Goal: Register for event/course

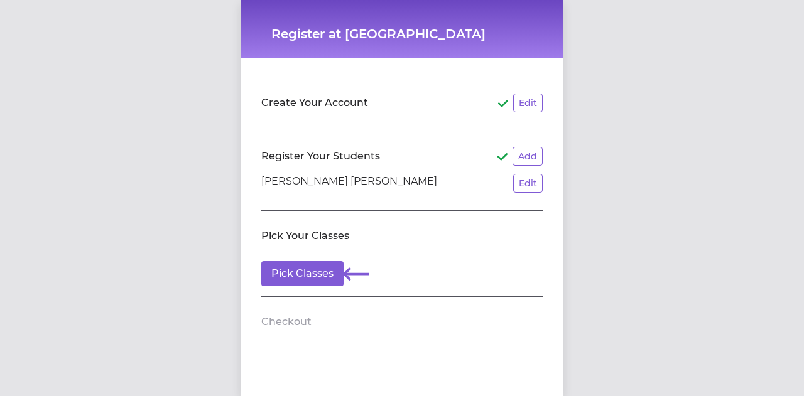
click at [102, 153] on div "Register at [GEOGRAPHIC_DATA] Create Your Account Edit Register Your Students A…" at bounding box center [402, 198] width 804 height 396
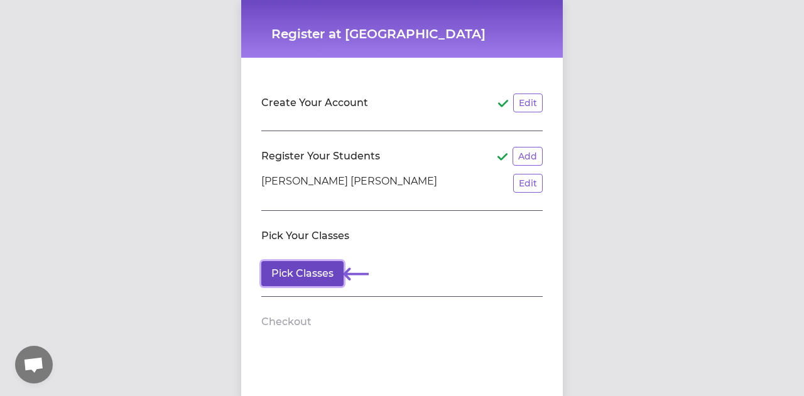
click at [315, 276] on button "Pick Classes" at bounding box center [302, 273] width 82 height 25
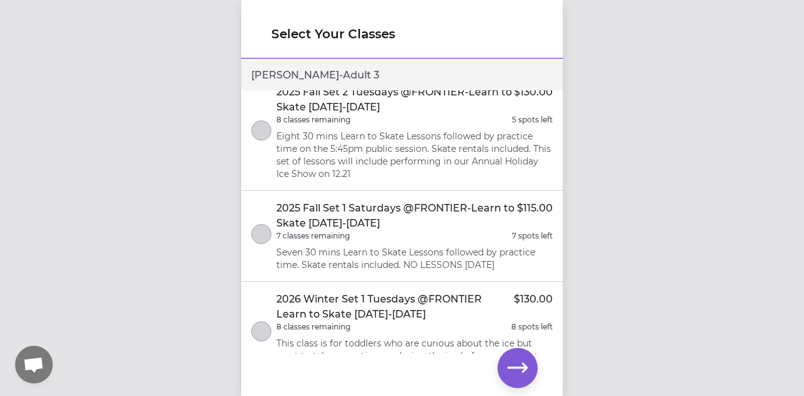
scroll to position [126, 0]
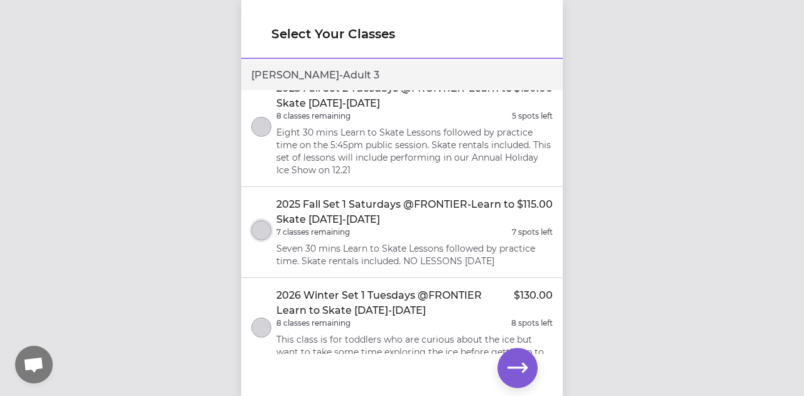
click at [269, 220] on button "select class" at bounding box center [261, 230] width 20 height 20
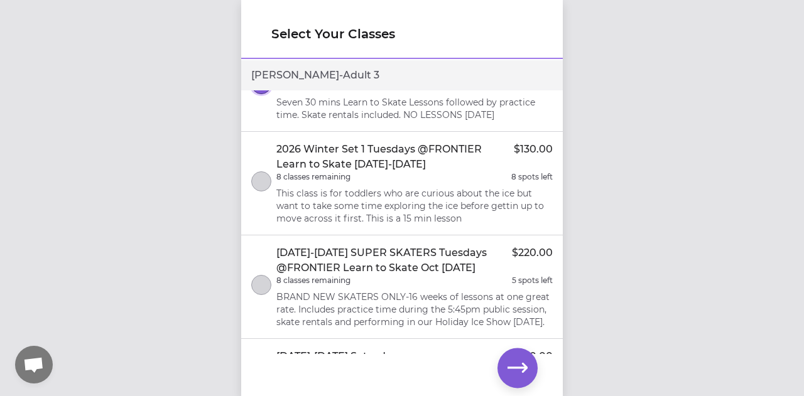
scroll to position [314, 0]
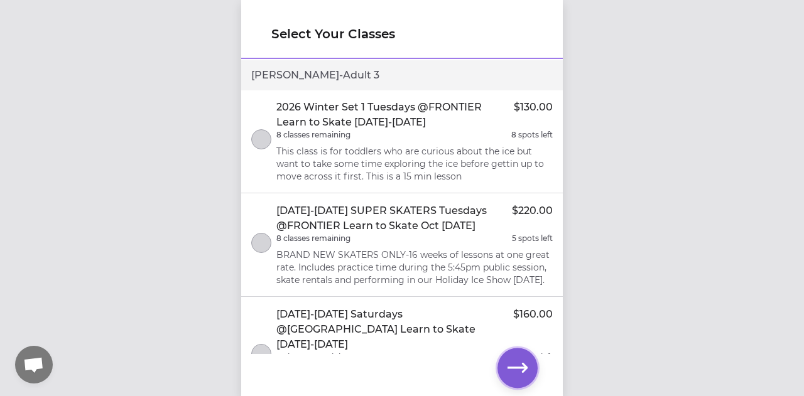
click at [522, 377] on icon "button" at bounding box center [517, 368] width 20 height 20
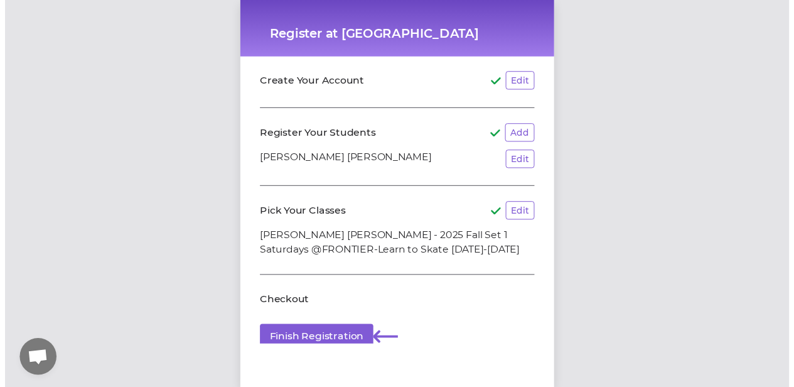
scroll to position [55, 0]
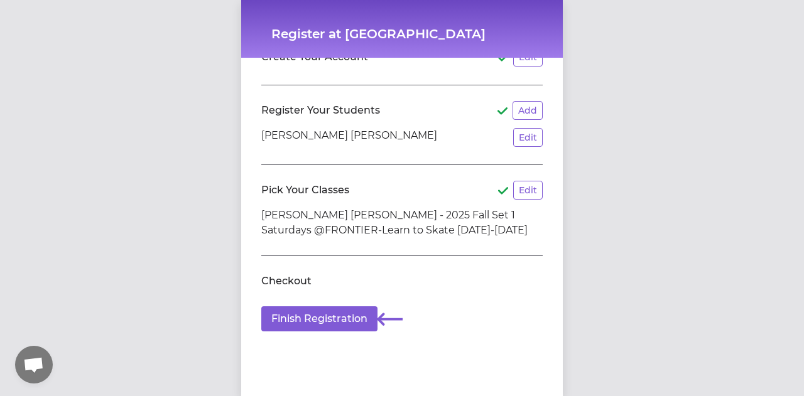
click at [377, 307] on icon at bounding box center [389, 318] width 25 height 25
click at [331, 309] on button "Finish Registration" at bounding box center [319, 318] width 116 height 25
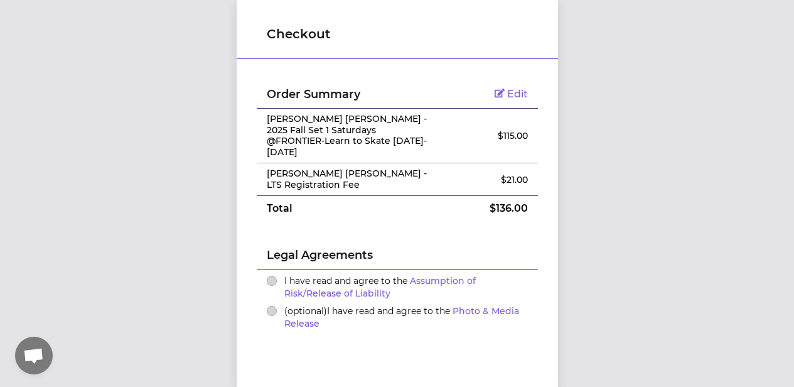
click at [330, 275] on span "I have read and agree to the Assumption of Risk/Release of Liability" at bounding box center [379, 287] width 191 height 24
click at [277, 276] on button "I have read and agree to the Assumption of Risk/Release of Liability" at bounding box center [272, 281] width 10 height 10
click at [267, 306] on button "(optional) I have read and agree to the Photo & Media Release" at bounding box center [272, 311] width 10 height 10
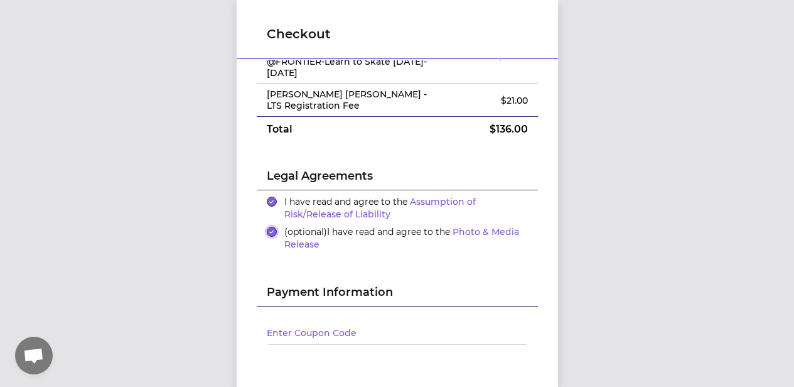
scroll to position [0, 0]
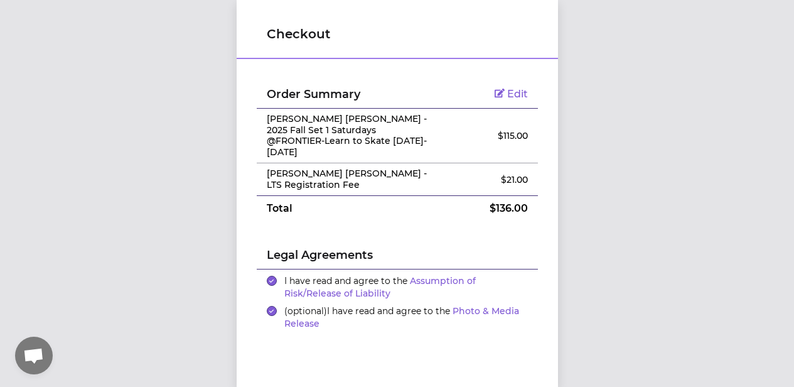
click at [451, 221] on div "Legal Agreements" at bounding box center [397, 245] width 281 height 48
